Goal: Information Seeking & Learning: Learn about a topic

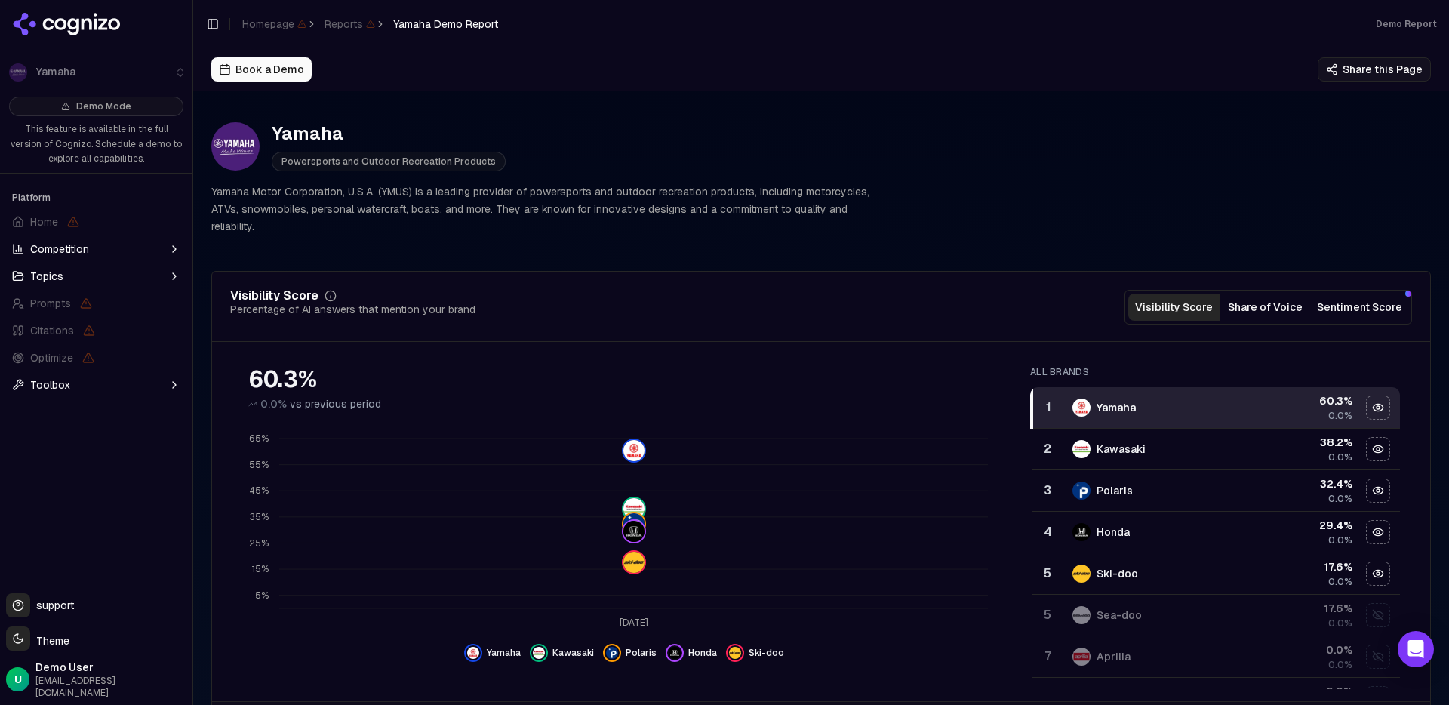
click at [112, 255] on button "Competition" at bounding box center [96, 249] width 180 height 24
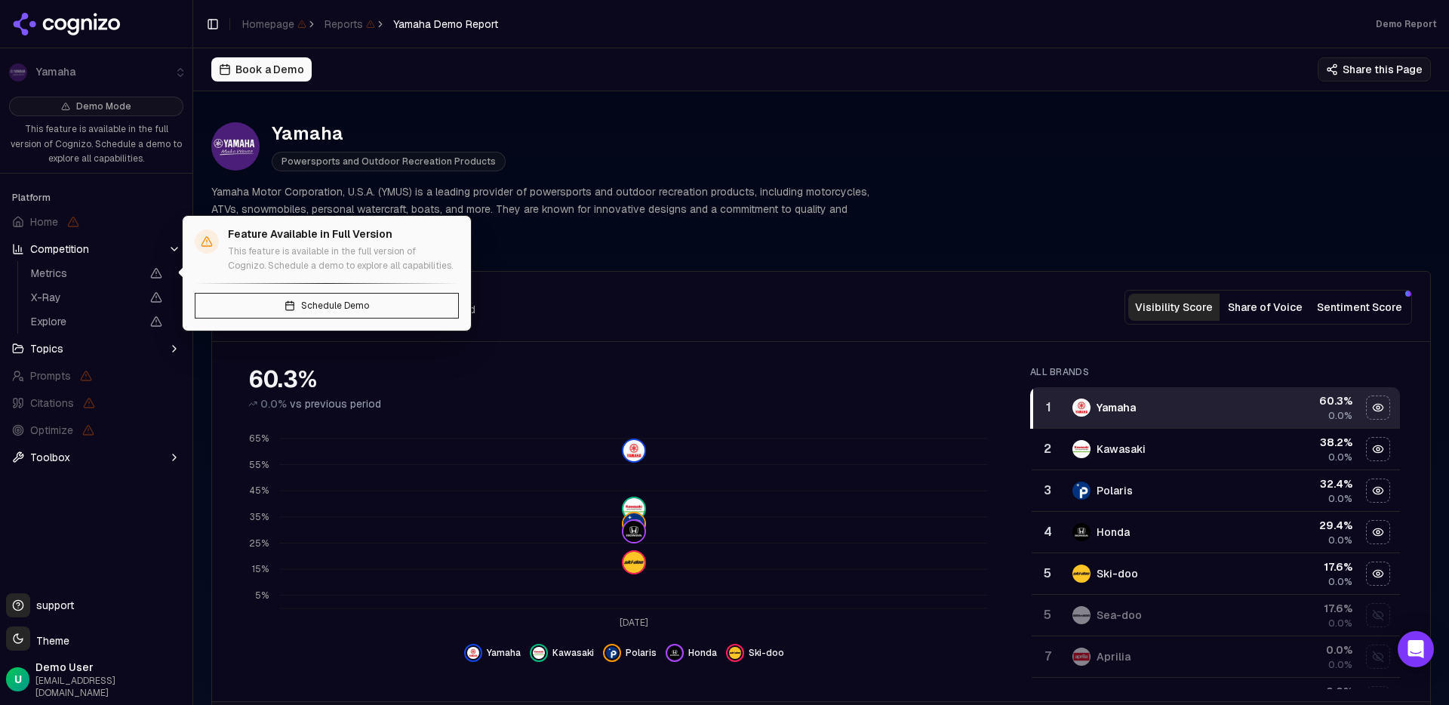
click at [95, 274] on span "Metrics" at bounding box center [86, 273] width 110 height 15
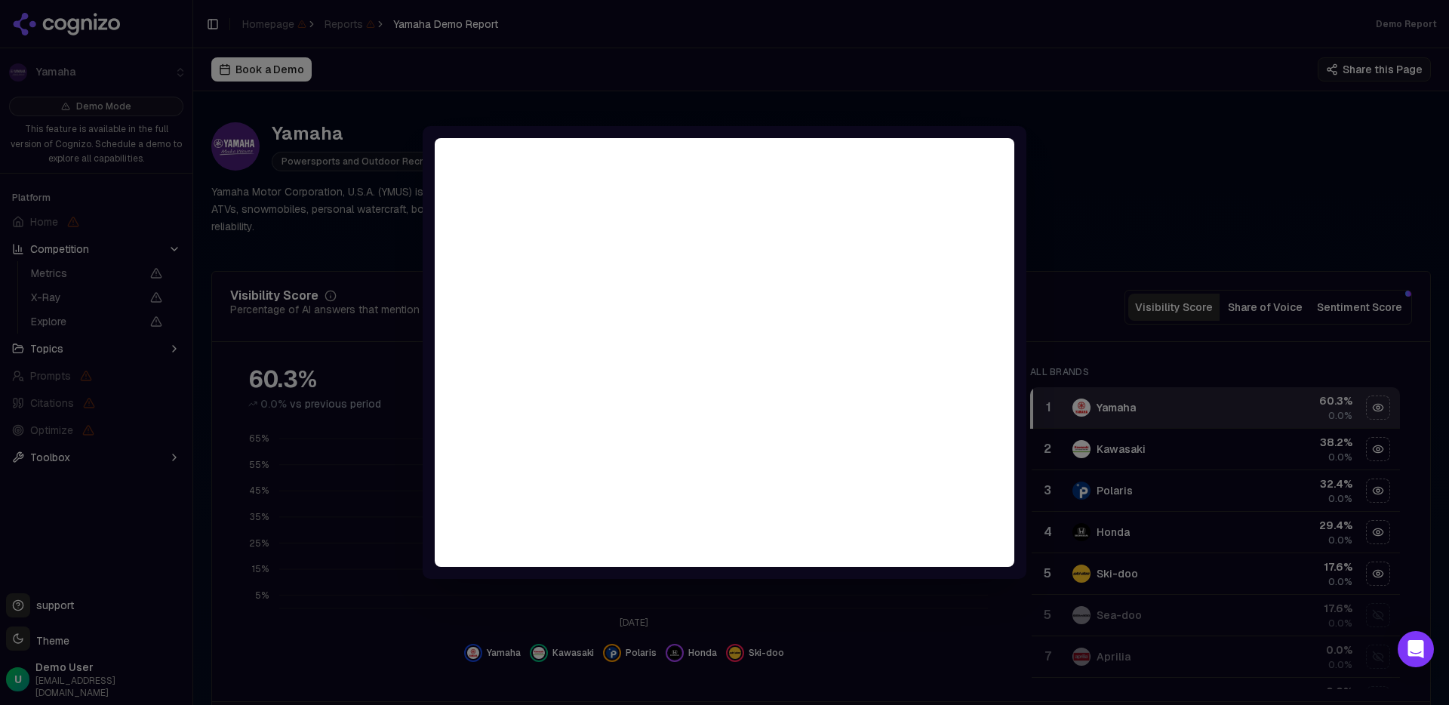
click at [1165, 173] on div at bounding box center [724, 352] width 1449 height 705
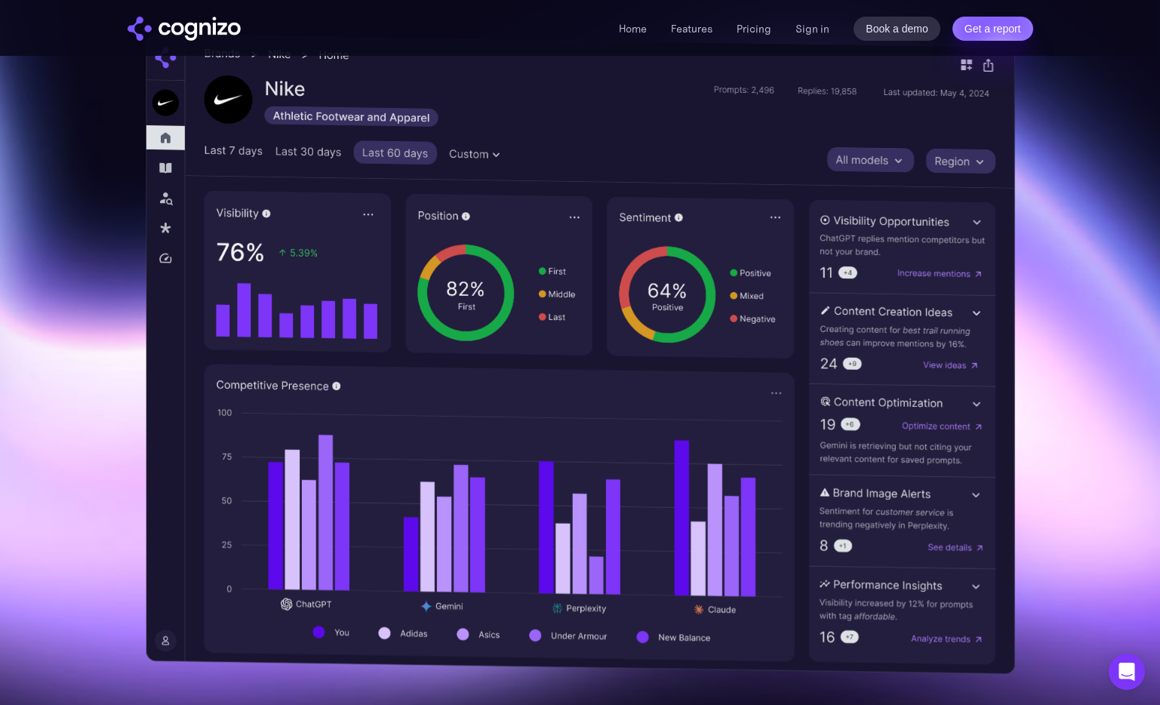
scroll to position [441, 0]
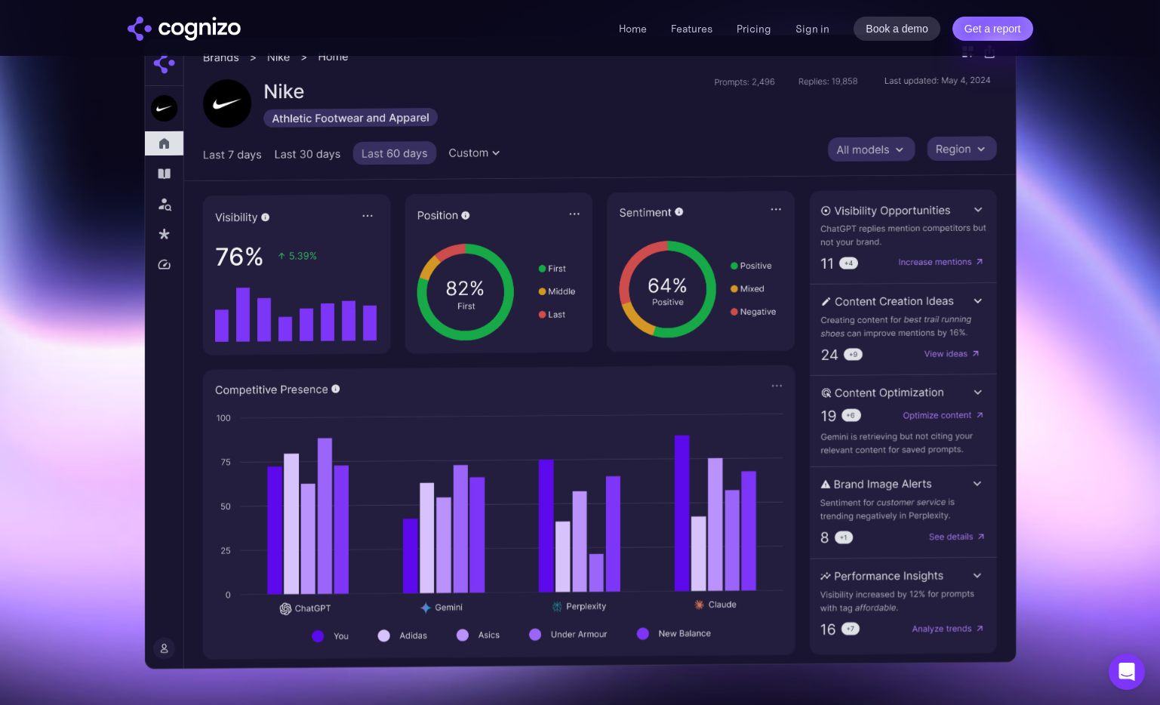
click at [436, 240] on img at bounding box center [580, 350] width 872 height 637
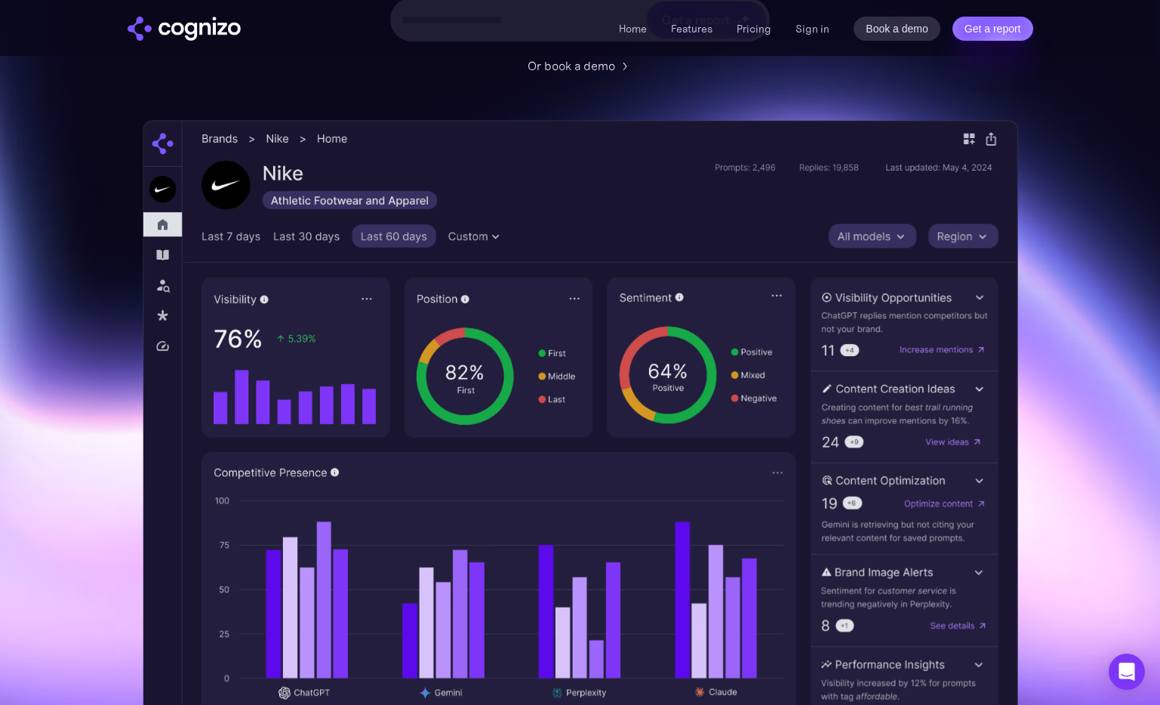
scroll to position [0, 0]
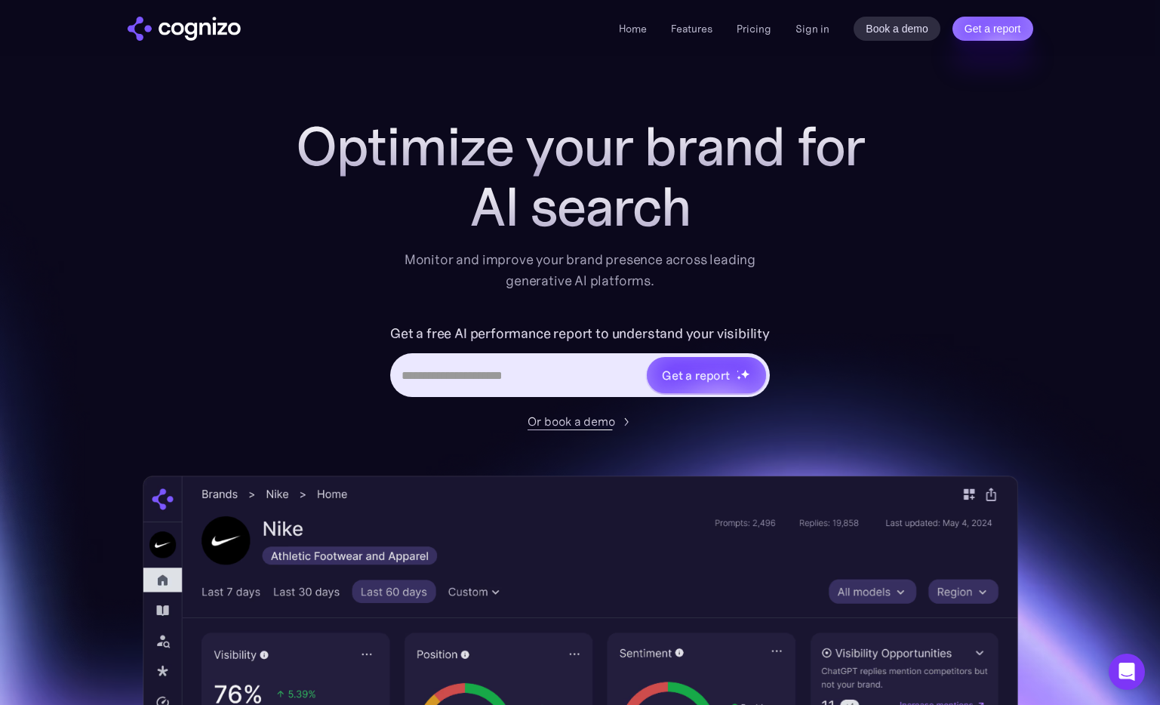
click at [578, 421] on div "Or book a demo" at bounding box center [571, 421] width 88 height 18
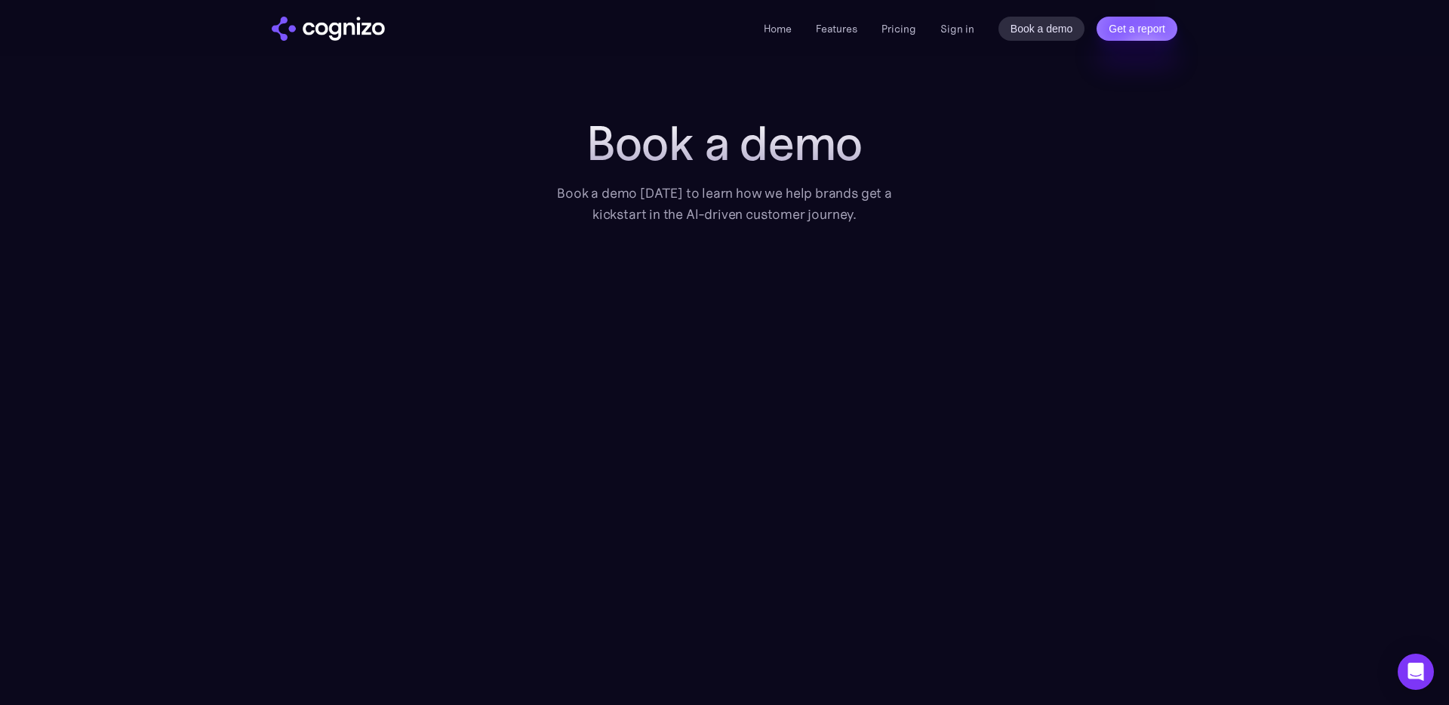
click at [309, 24] on img "home" at bounding box center [328, 29] width 113 height 24
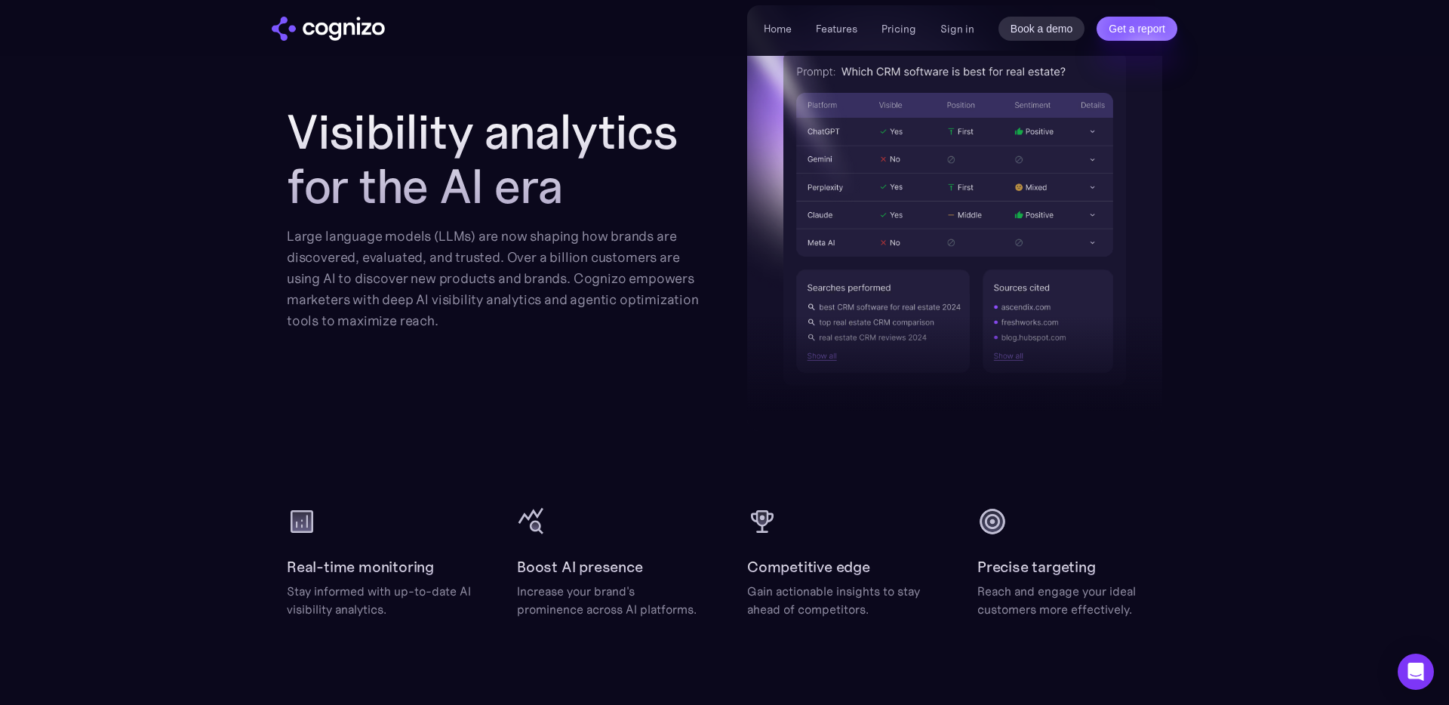
scroll to position [1018, 0]
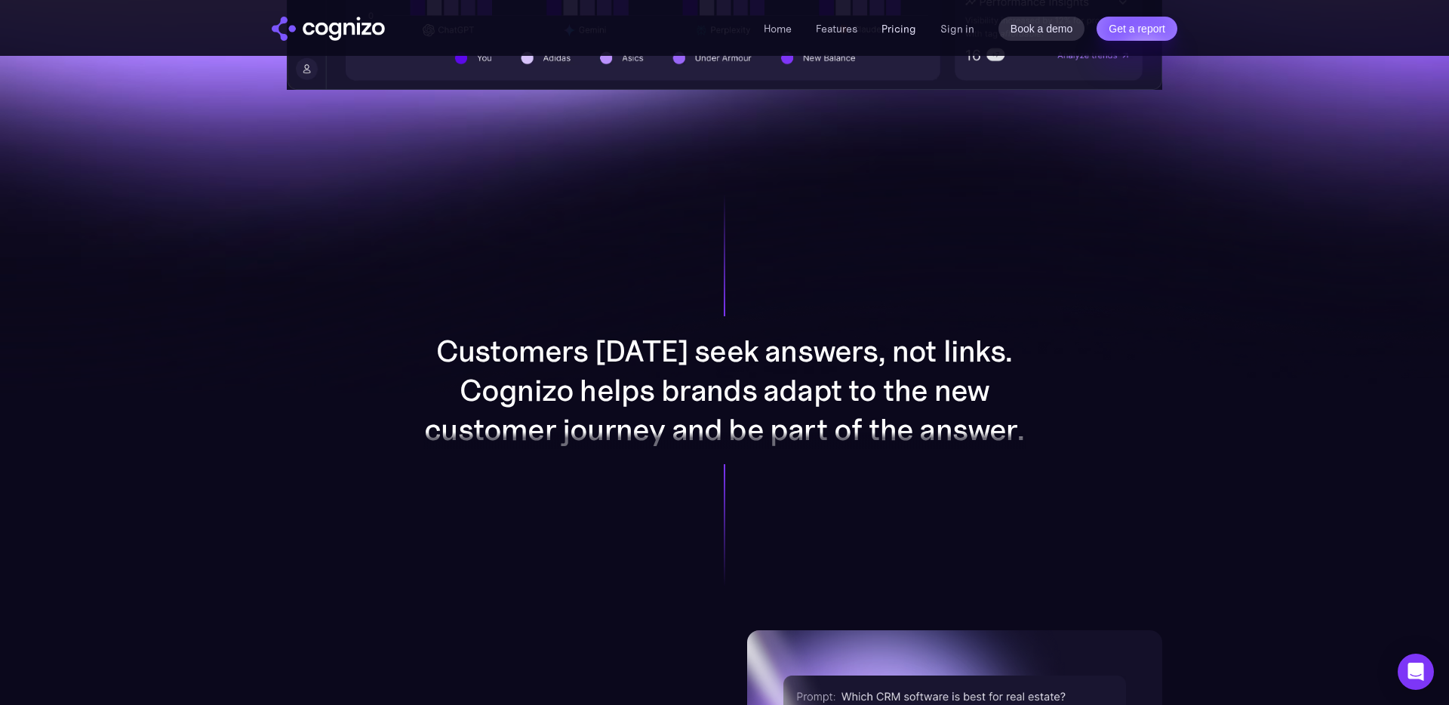
click at [884, 26] on link "Pricing" at bounding box center [898, 29] width 35 height 14
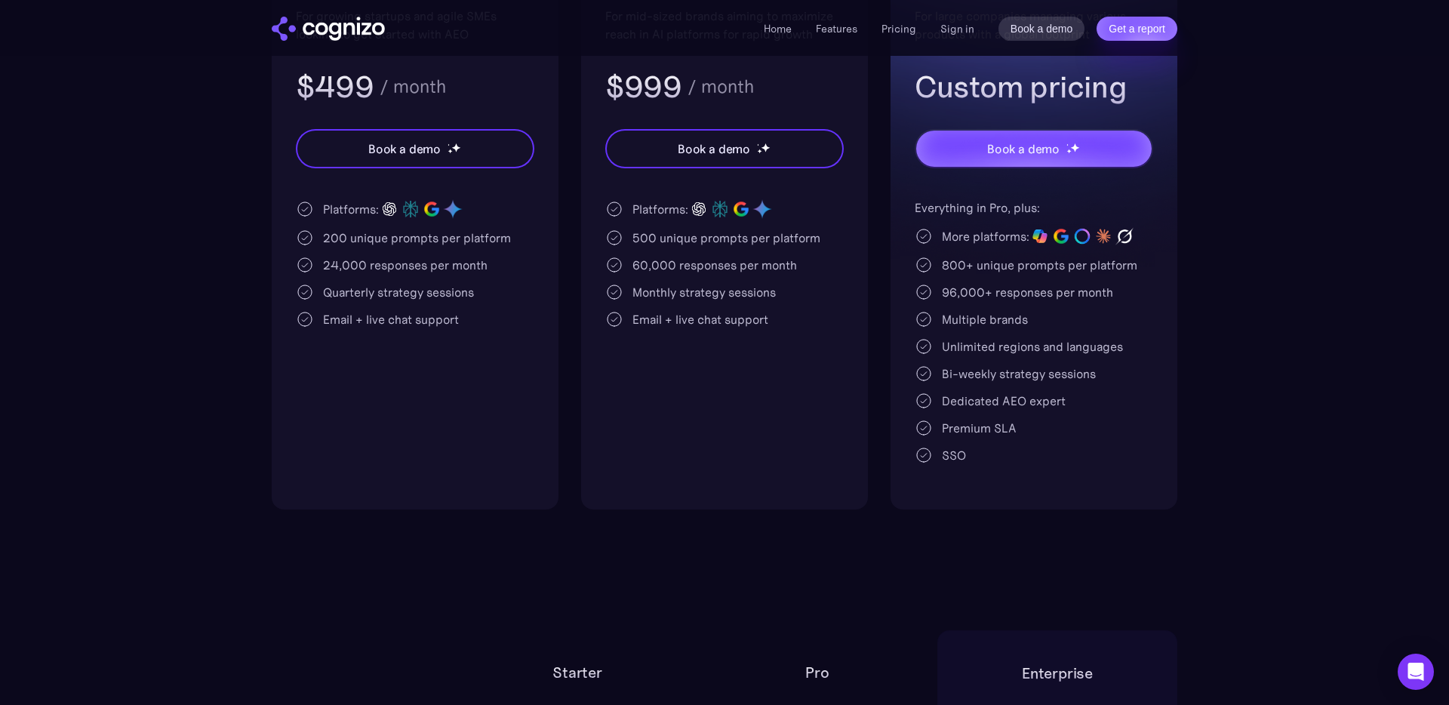
scroll to position [183, 0]
